Goal: Task Accomplishment & Management: Manage account settings

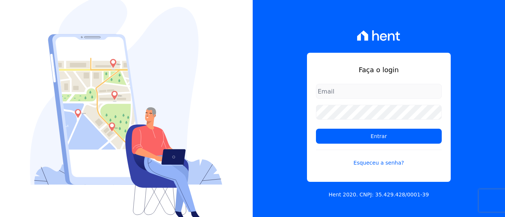
drag, startPoint x: 351, startPoint y: 91, endPoint x: 358, endPoint y: 94, distance: 7.7
click at [352, 91] on input "email" at bounding box center [379, 91] width 126 height 15
type input "[EMAIL_ADDRESS][DOMAIN_NAME]"
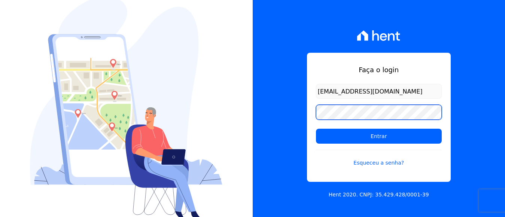
click at [316, 129] on input "Entrar" at bounding box center [379, 136] width 126 height 15
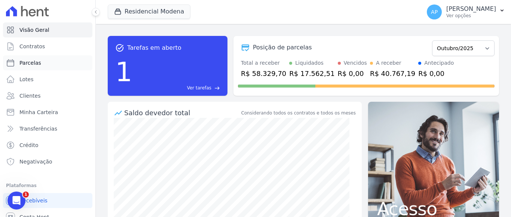
click at [34, 63] on span "Parcelas" at bounding box center [30, 62] width 22 height 7
select select
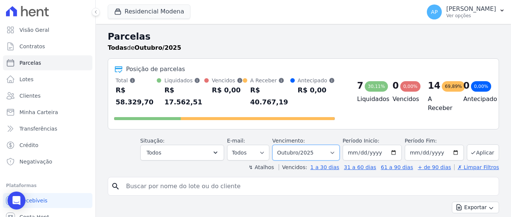
click at [309, 145] on select "Filtrar por período ──────── Todos os meses Janeiro/2022 Fevereiro/2022 Março/2…" at bounding box center [306, 153] width 67 height 16
select select "09/2025"
click at [277, 145] on select "Filtrar por período ──────── Todos os meses Janeiro/2022 Fevereiro/2022 Março/2…" at bounding box center [306, 153] width 67 height 16
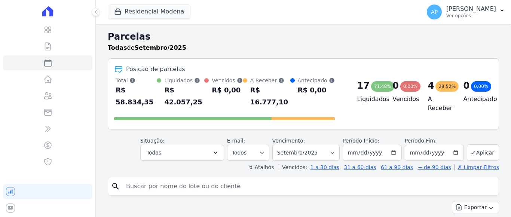
select select
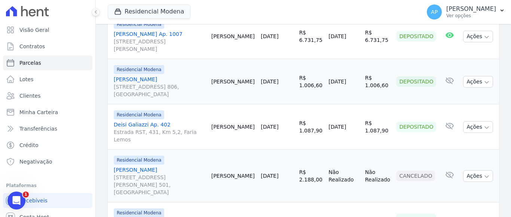
scroll to position [1110, 0]
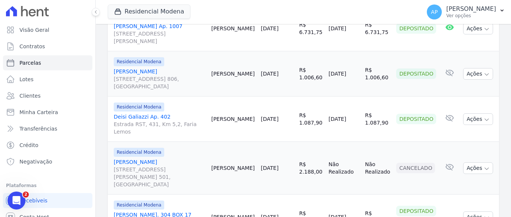
drag, startPoint x: 115, startPoint y: 91, endPoint x: 346, endPoint y: 227, distance: 267.9
click at [346, 217] on html "Visão Geral Contratos Parcelas Lotes Clientes Minha Carteira Transferências Cré…" at bounding box center [255, 108] width 511 height 217
copy div "Exportar Exportar PDF Exportar CSV Contrato Cliente Vencimento Valor Data de Pa…"
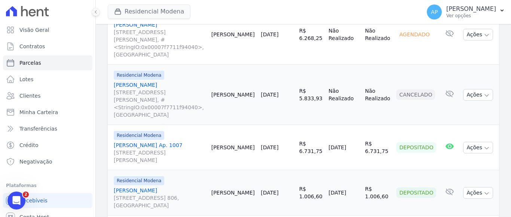
scroll to position [960, 0]
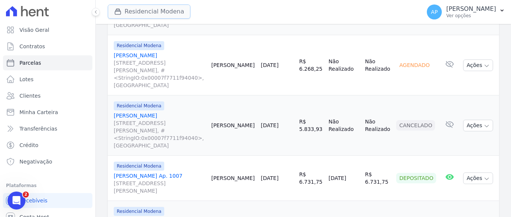
click at [124, 9] on div "button" at bounding box center [119, 11] width 10 height 7
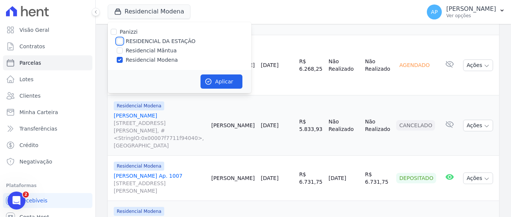
click at [121, 41] on input "RESIDENCIAL DA ESTAÇÃO" at bounding box center [120, 41] width 6 height 6
checkbox input "true"
click at [120, 59] on input "Residencial Modena" at bounding box center [120, 60] width 6 height 6
checkbox input "false"
click at [216, 82] on button "Aplicar" at bounding box center [222, 82] width 42 height 14
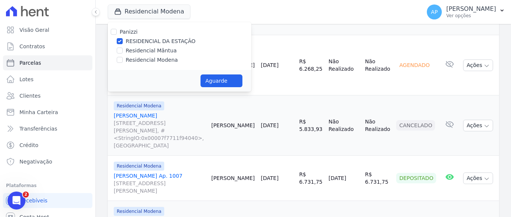
select select
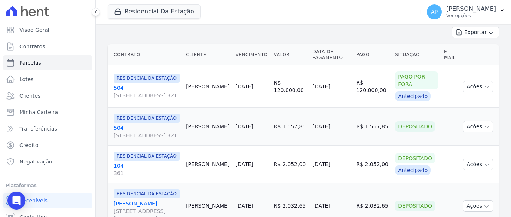
scroll to position [239, 0]
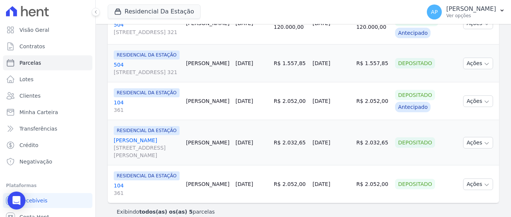
drag, startPoint x: 119, startPoint y: 55, endPoint x: 202, endPoint y: 217, distance: 182.2
click at [202, 217] on div "Parcelas Todas de Setembro/2025 Posição de parcelas Total Soma das parcelas pag…" at bounding box center [304, 5] width 416 height 441
copy div "Exportar Exportar PDF Exportar CSV Contrato Cliente Vencimento Valor Data de Pa…"
